Goal: Book appointment/travel/reservation

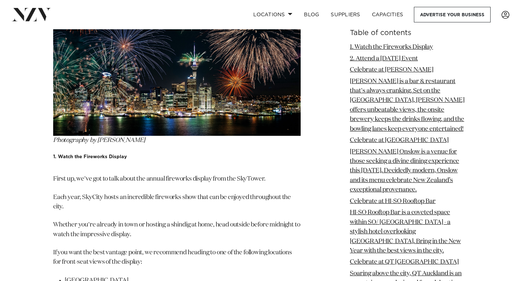
scroll to position [953, 0]
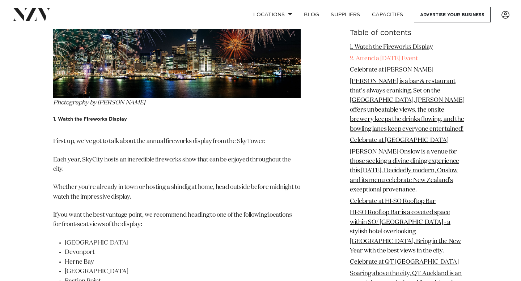
click at [400, 58] on link "2. Attend a [DATE] Event" at bounding box center [384, 58] width 68 height 6
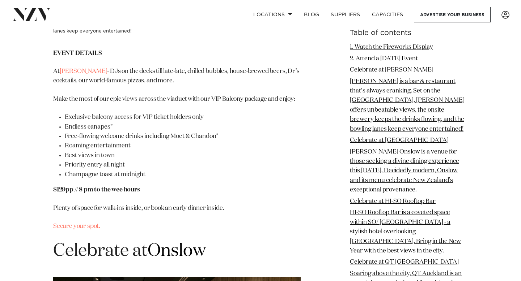
scroll to position [1577, 0]
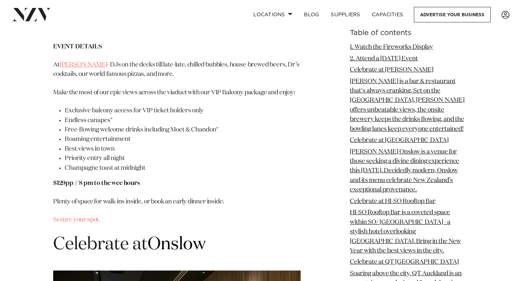
click at [72, 68] on link "[PERSON_NAME]" at bounding box center [84, 65] width 48 height 6
click at [73, 223] on link "Secure your spot." at bounding box center [76, 220] width 47 height 6
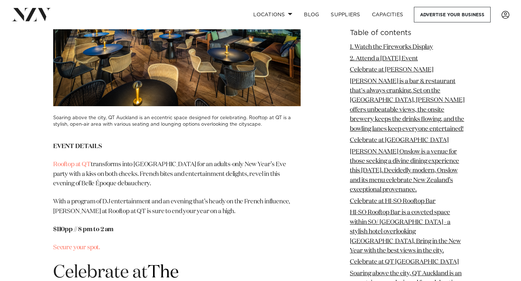
scroll to position [2661, 0]
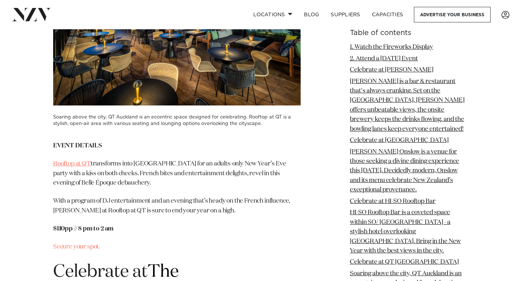
click at [70, 164] on link "Rooftop at QT" at bounding box center [72, 164] width 38 height 6
click at [79, 248] on link "Secure your spot." at bounding box center [76, 247] width 47 height 6
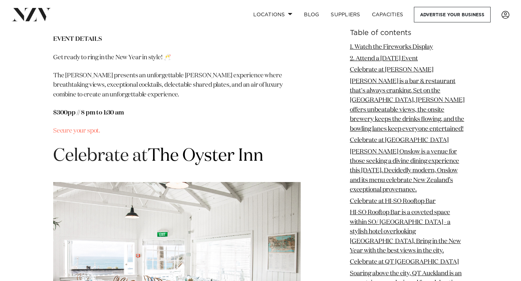
scroll to position [3075, 0]
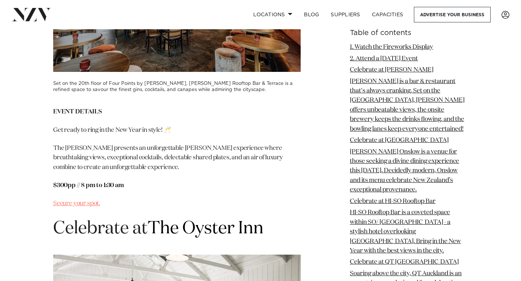
click at [77, 201] on link "Secure your spot." at bounding box center [76, 204] width 47 height 6
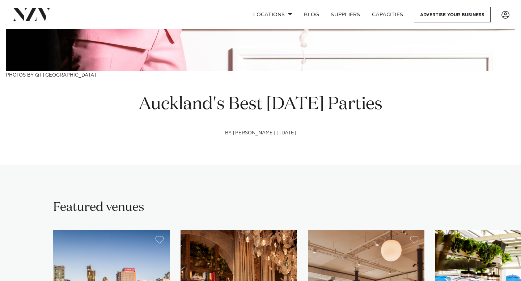
scroll to position [0, 0]
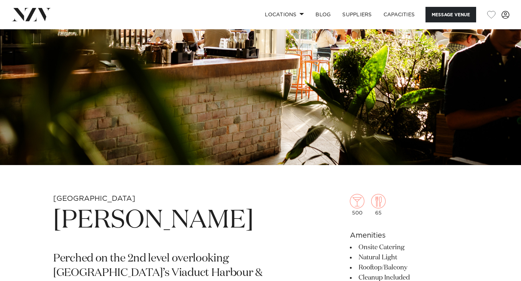
scroll to position [279, 0]
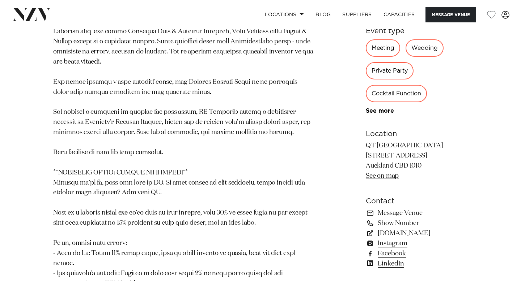
scroll to position [799, 0]
